Goal: Find specific page/section: Find specific page/section

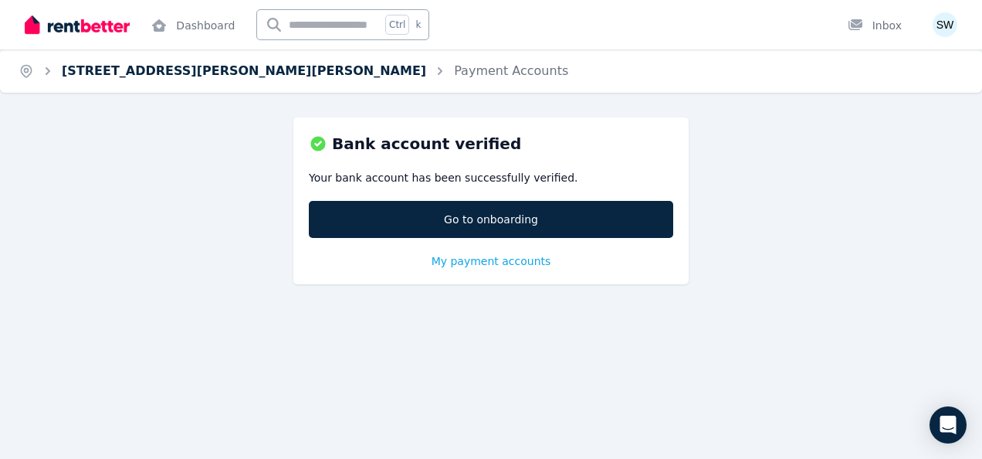
click at [139, 73] on link "[STREET_ADDRESS][PERSON_NAME][PERSON_NAME]" at bounding box center [244, 70] width 365 height 15
